Goal: Obtain resource: Obtain resource

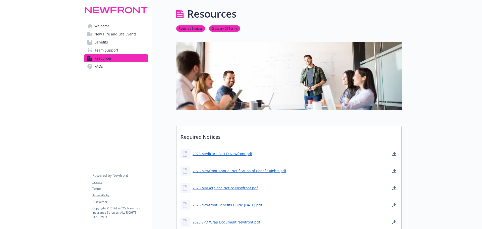
scroll to position [778, 0]
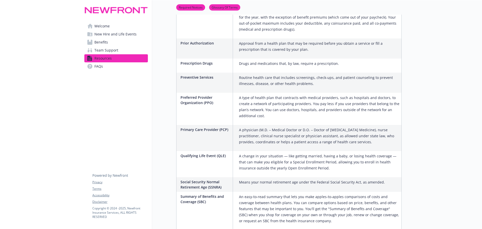
drag, startPoint x: 424, startPoint y: 31, endPoint x: 414, endPoint y: 1, distance: 31.7
